Goal: Use online tool/utility: Use online tool/utility

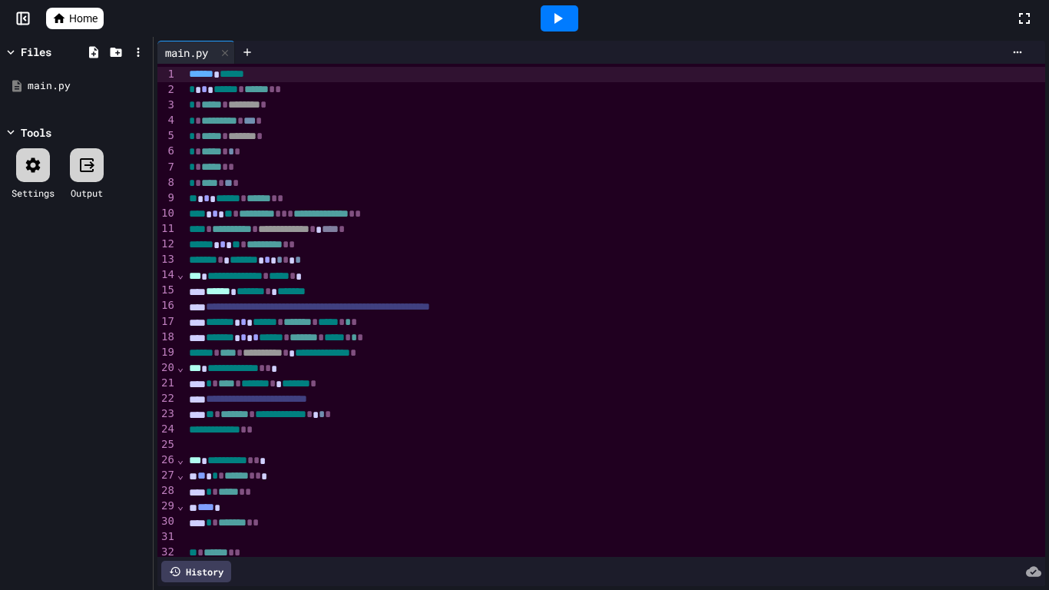
scroll to position [97, 0]
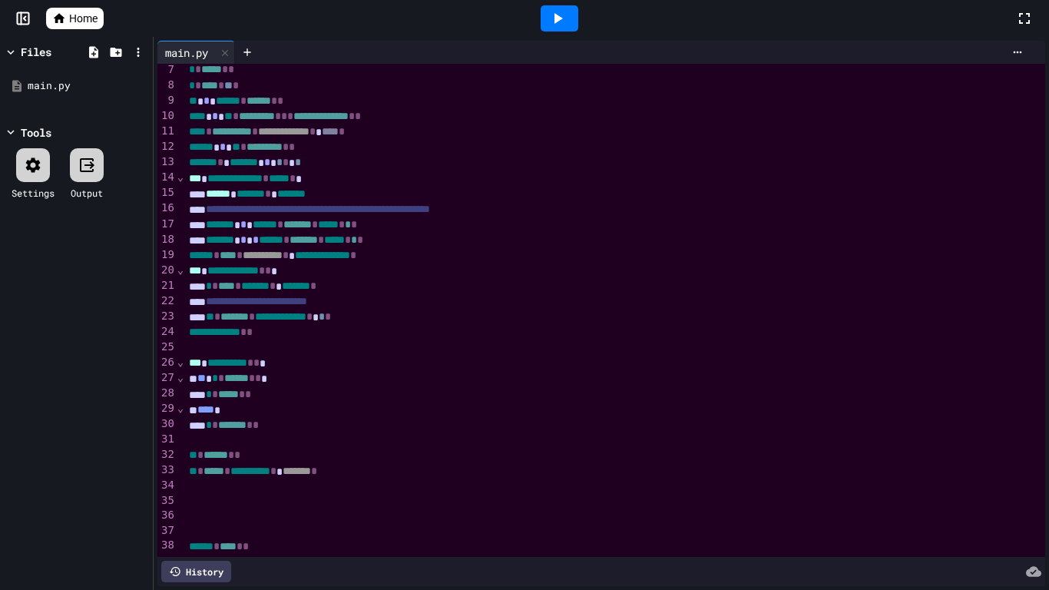
click at [395, 494] on div at bounding box center [614, 501] width 861 height 15
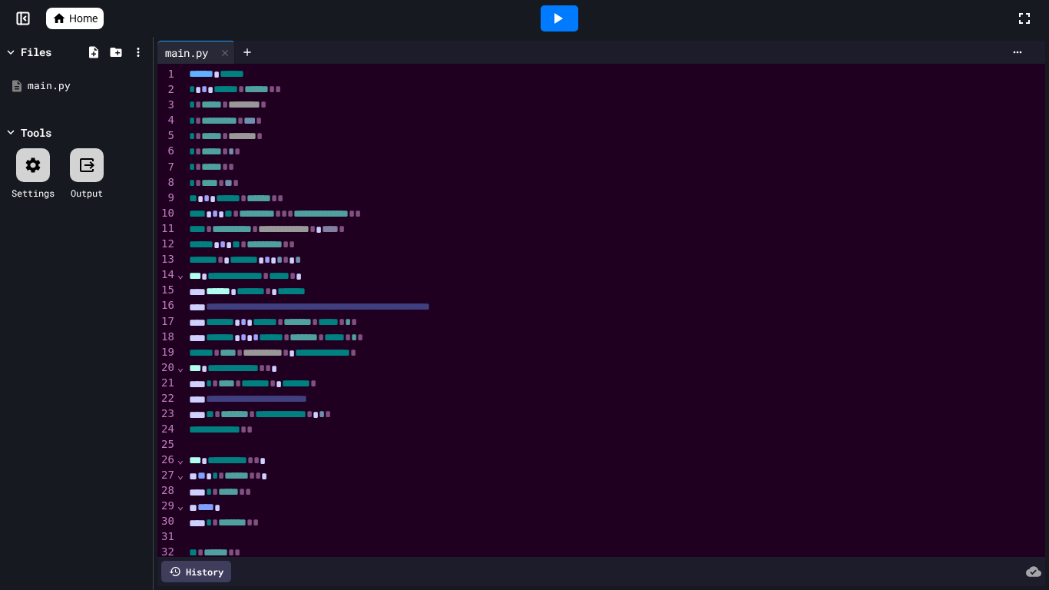
scroll to position [112, 0]
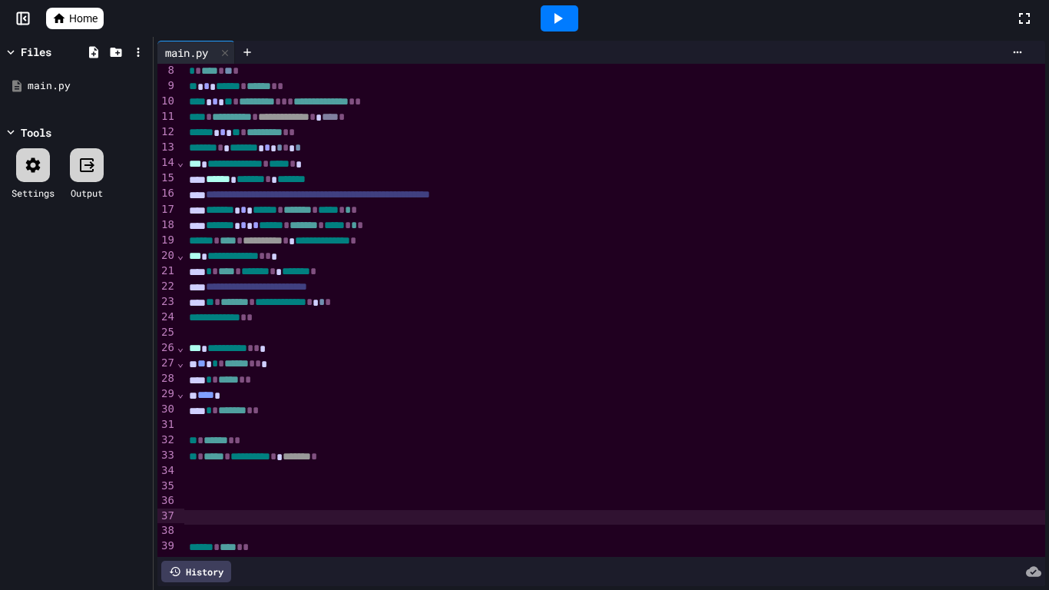
click at [302, 497] on div at bounding box center [614, 501] width 861 height 15
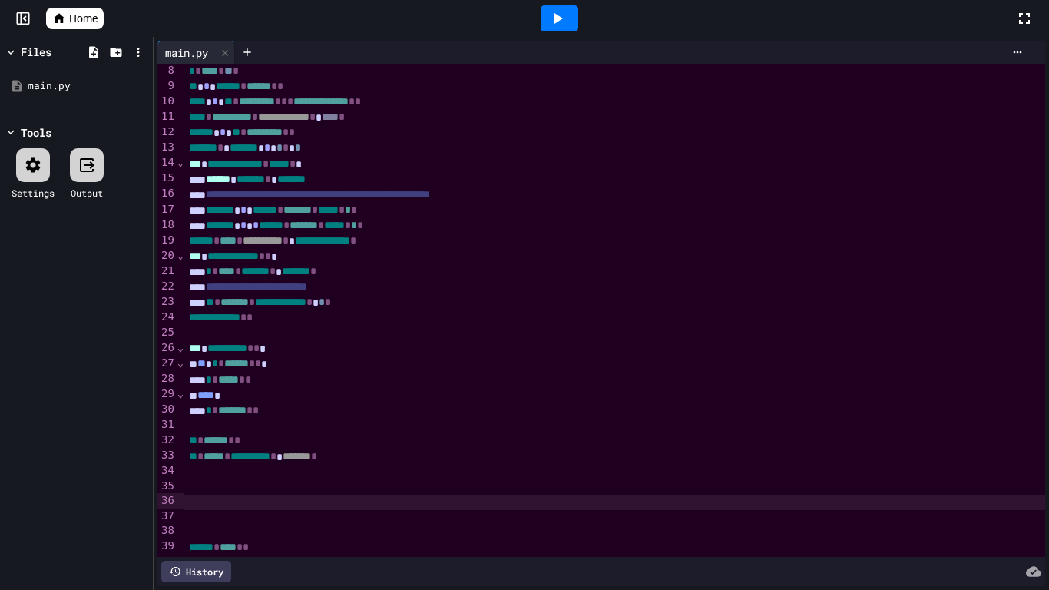
click at [292, 490] on div at bounding box center [614, 486] width 861 height 15
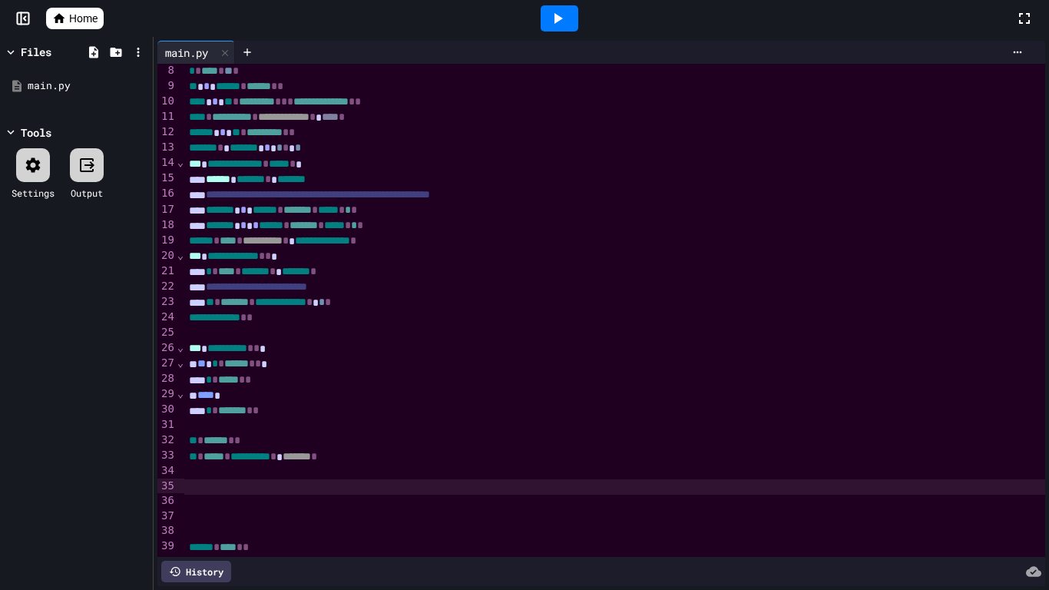
click at [300, 412] on div "* * ******* * *" at bounding box center [614, 410] width 861 height 15
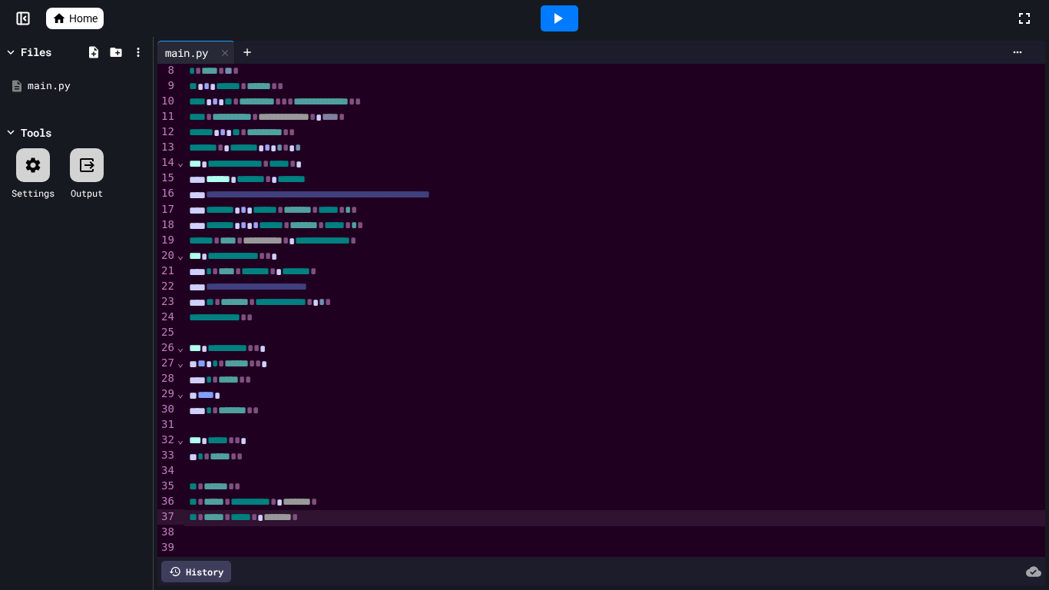
click at [547, 15] on div at bounding box center [559, 18] width 38 height 26
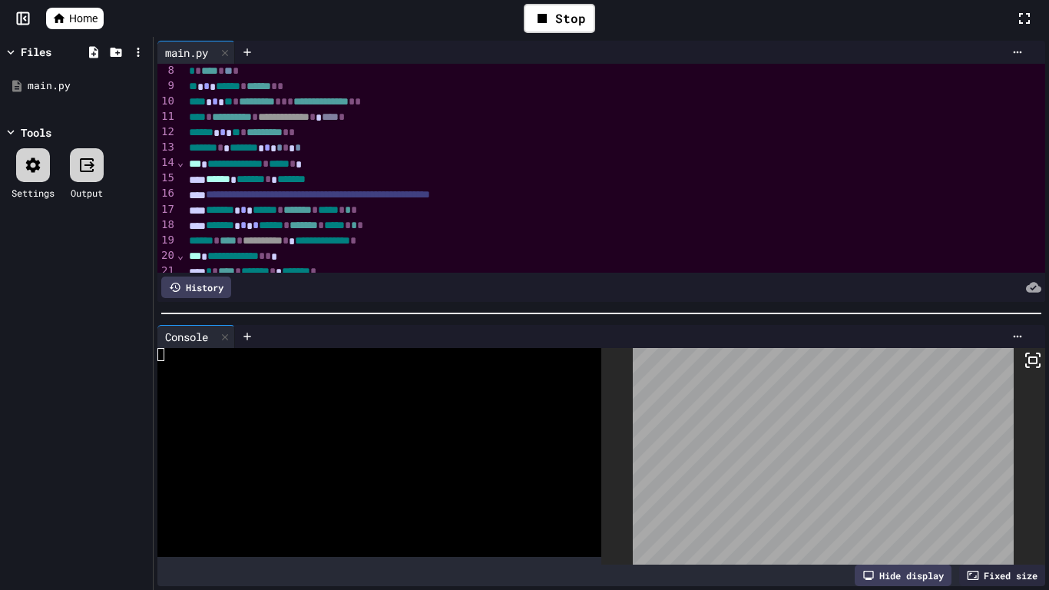
click at [1027, 359] on icon at bounding box center [1032, 360] width 18 height 18
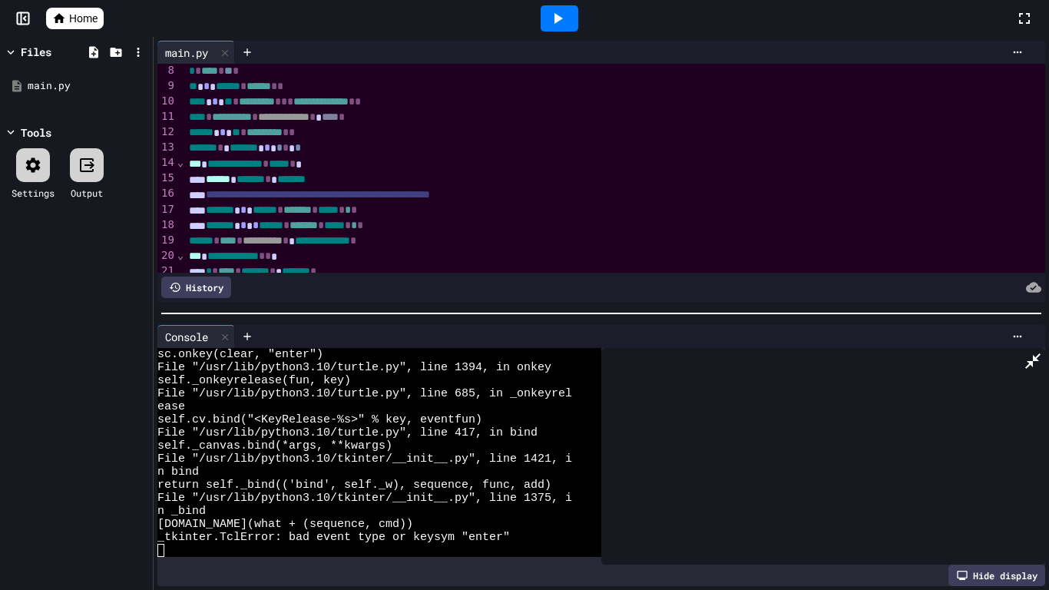
scroll to position [26, 0]
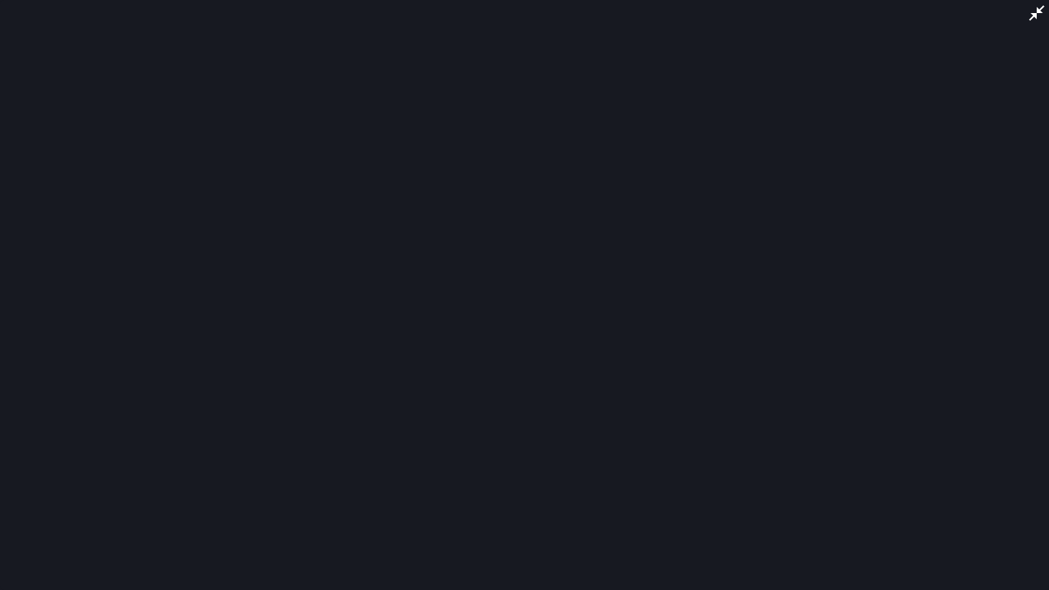
click at [525, 303] on div at bounding box center [524, 295] width 1049 height 590
click at [1032, 15] on icon at bounding box center [1036, 13] width 18 height 18
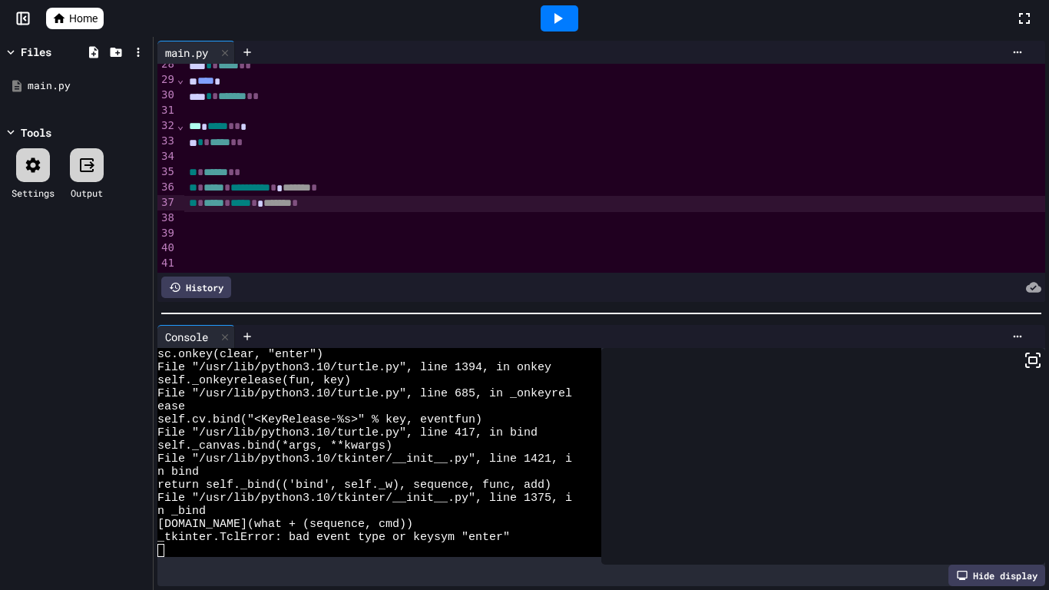
click at [292, 204] on span "*******" at bounding box center [277, 202] width 28 height 11
click at [559, 9] on icon at bounding box center [557, 18] width 18 height 18
click at [292, 197] on span "*******" at bounding box center [277, 202] width 28 height 11
click at [563, 15] on icon at bounding box center [557, 18] width 18 height 18
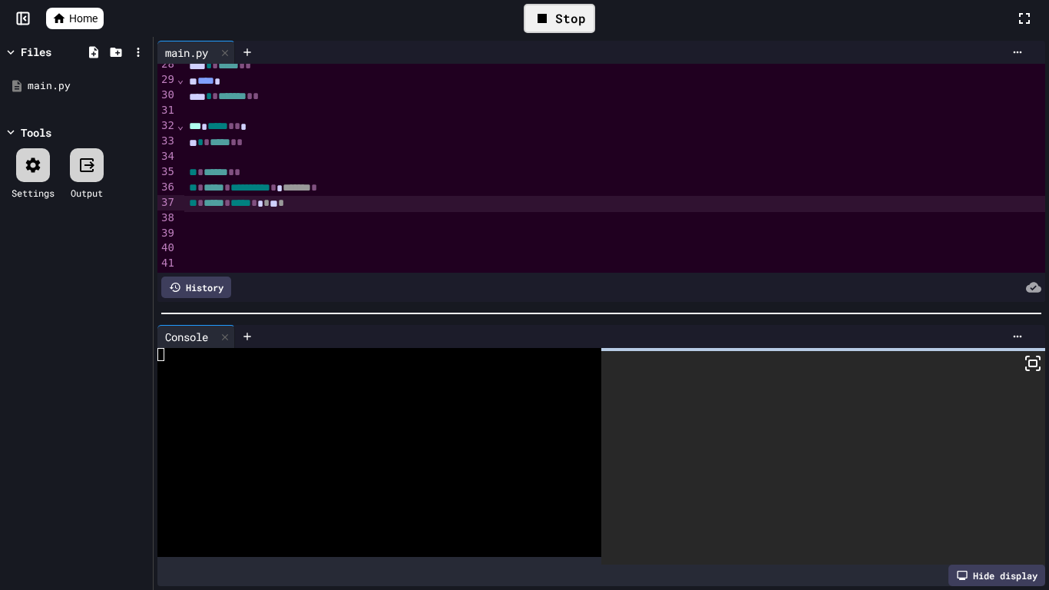
scroll to position [0, 0]
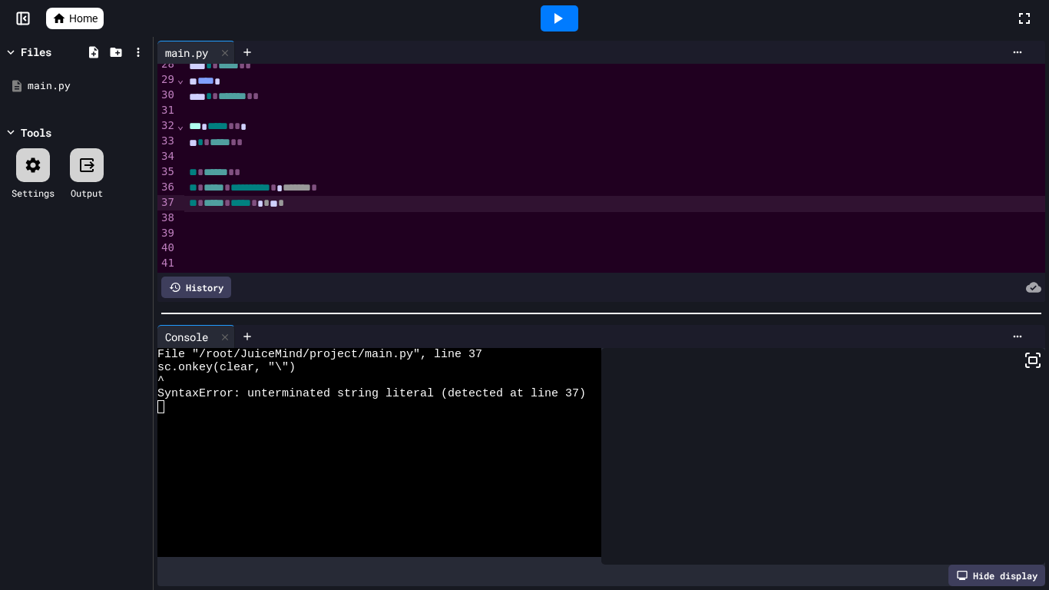
click at [301, 205] on div "** * ***** * ***** * * ** *" at bounding box center [614, 203] width 861 height 15
click at [566, 18] on div at bounding box center [559, 18] width 38 height 26
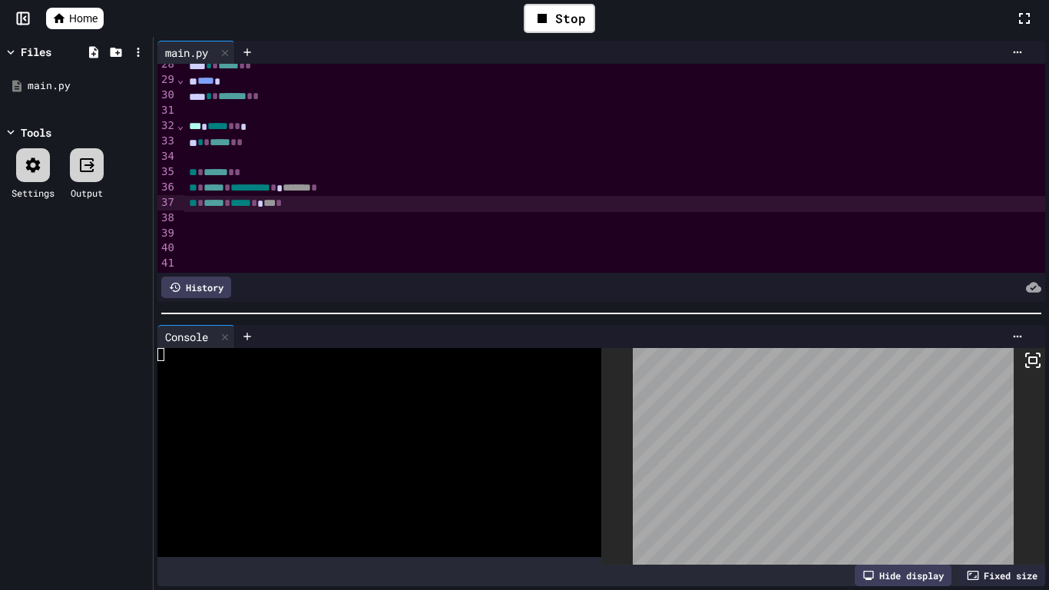
scroll to position [26, 0]
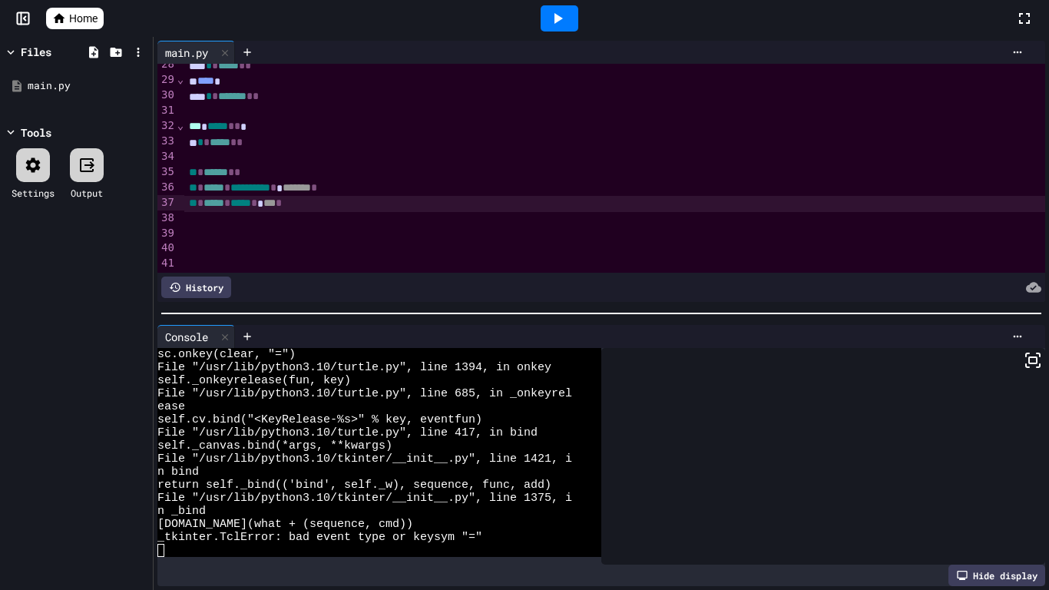
click at [299, 212] on div at bounding box center [614, 219] width 861 height 15
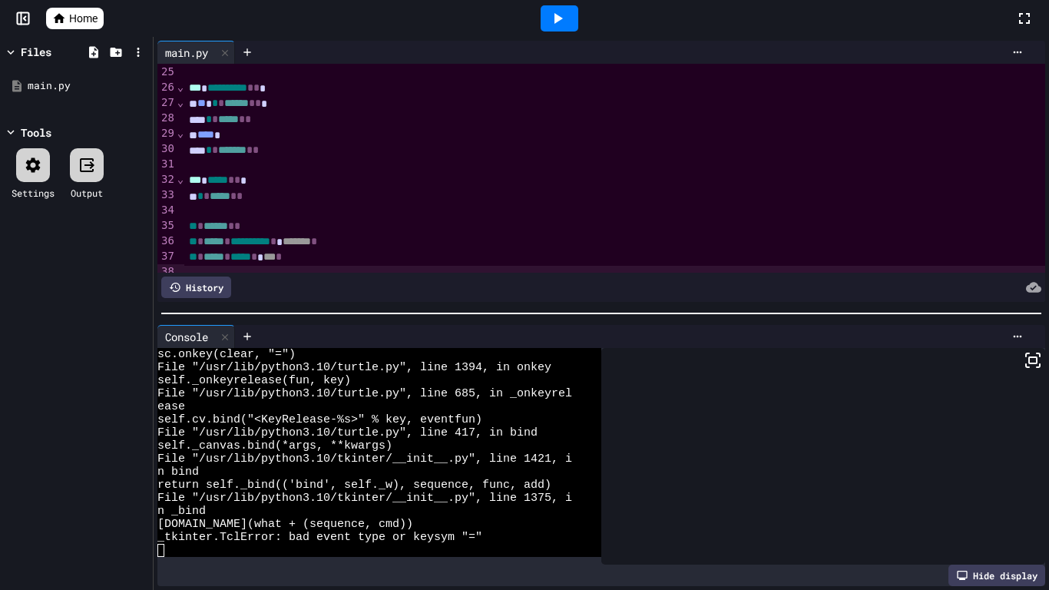
scroll to position [442, 0]
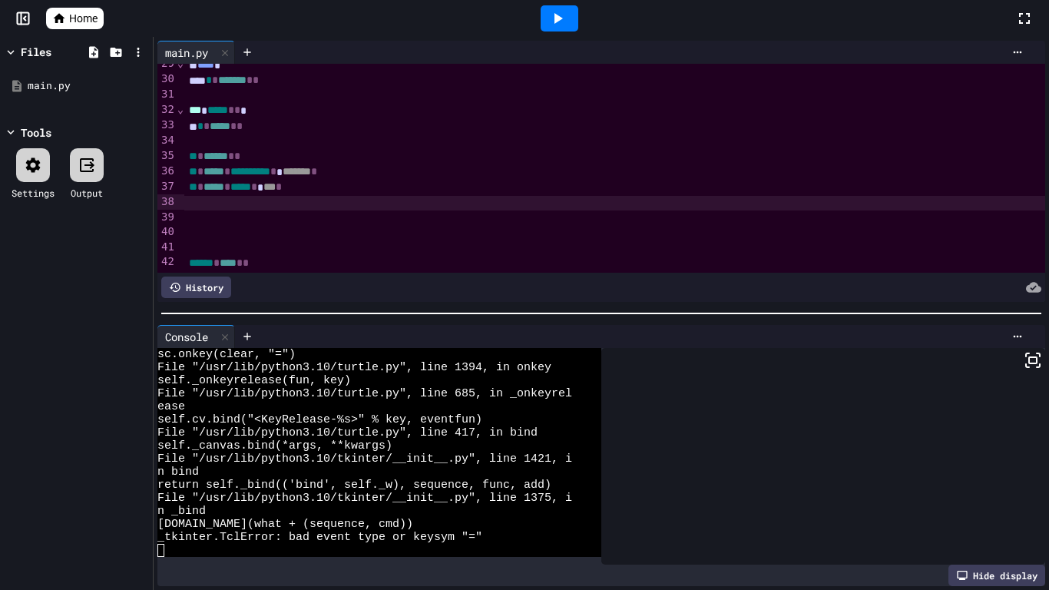
click at [276, 187] on span "***" at bounding box center [269, 186] width 12 height 11
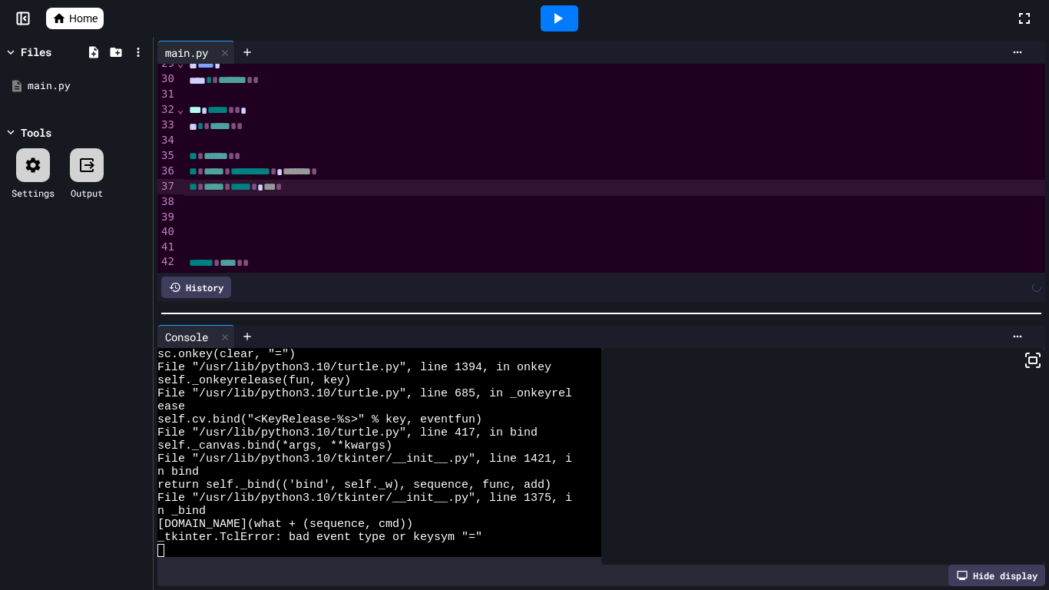
click at [543, 24] on div at bounding box center [559, 18] width 38 height 26
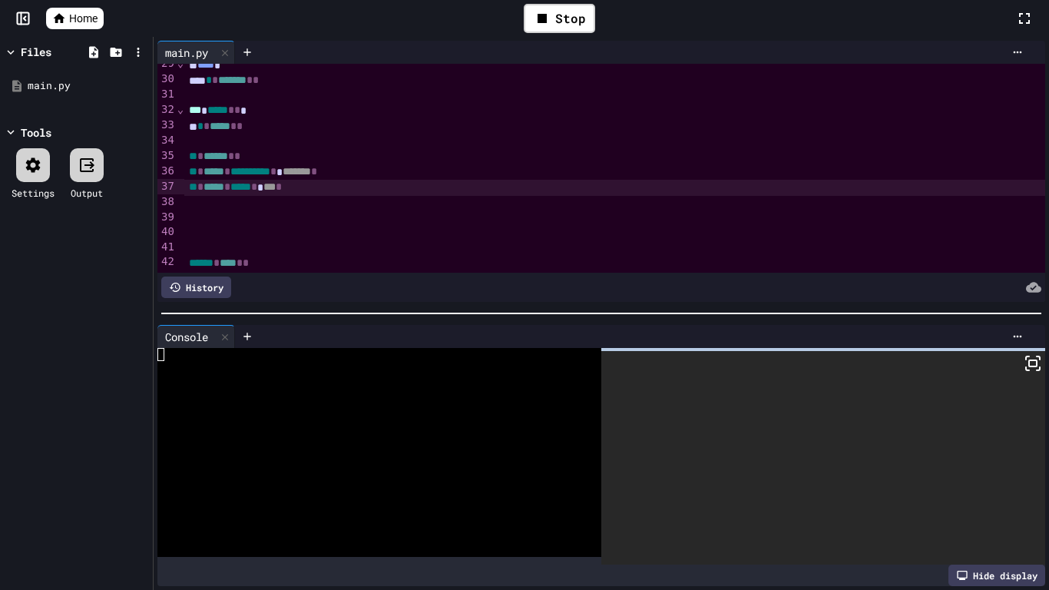
scroll to position [0, 0]
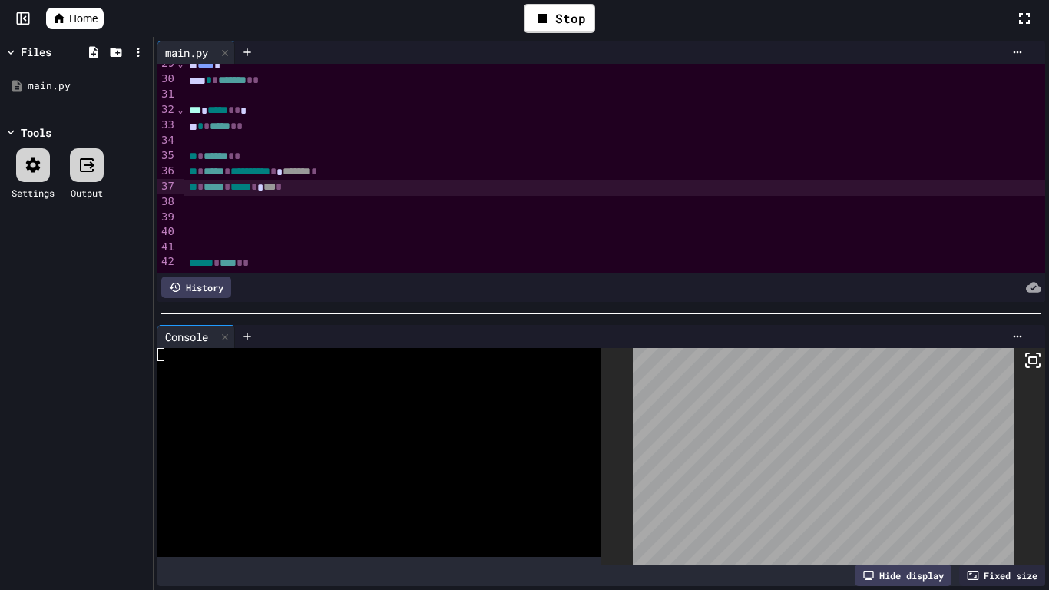
click at [1033, 359] on icon at bounding box center [1032, 360] width 18 height 18
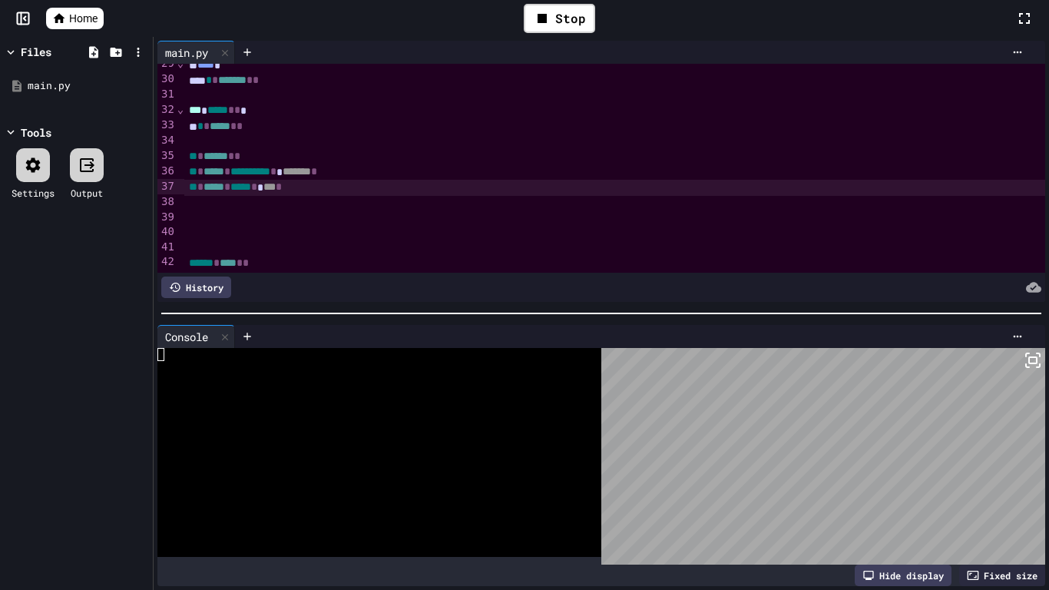
click at [1026, 358] on icon at bounding box center [1032, 360] width 18 height 18
